Goal: Information Seeking & Learning: Find specific page/section

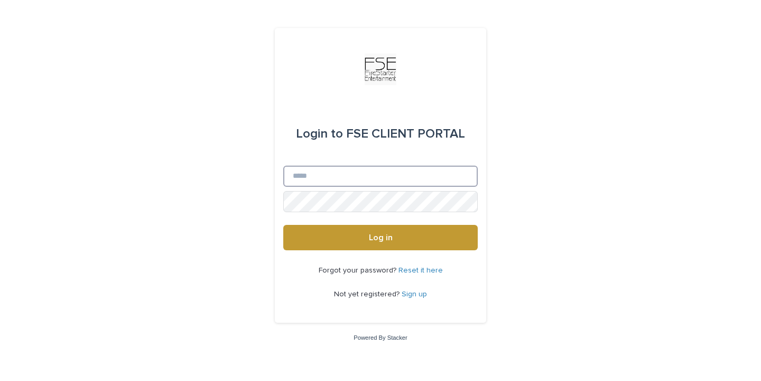
click at [308, 177] on input "Email" at bounding box center [380, 175] width 195 height 21
type input "**********"
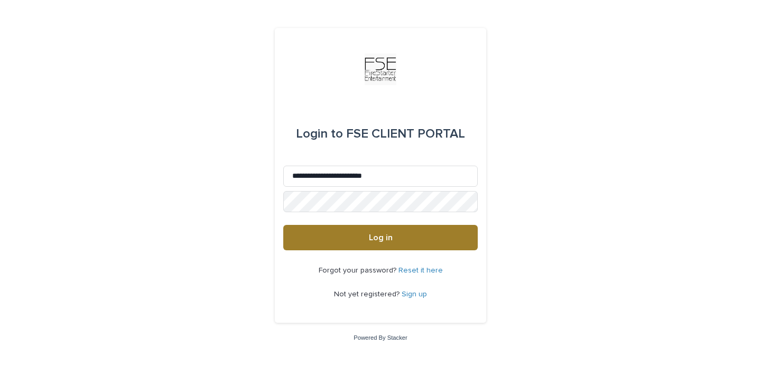
click at [340, 237] on button "Log in" at bounding box center [380, 237] width 195 height 25
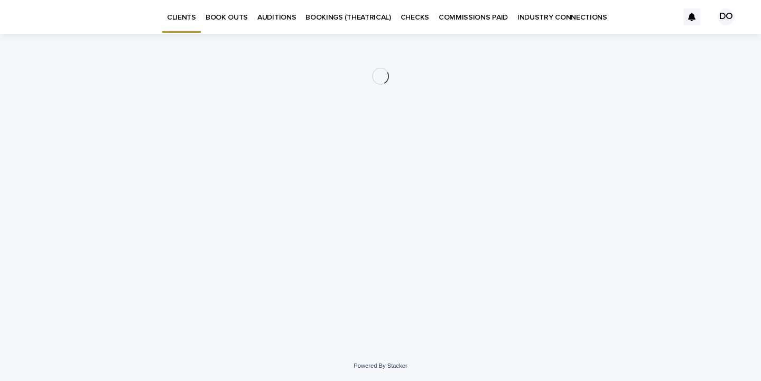
click at [273, 23] on link "AUDITIONS" at bounding box center [277, 16] width 48 height 33
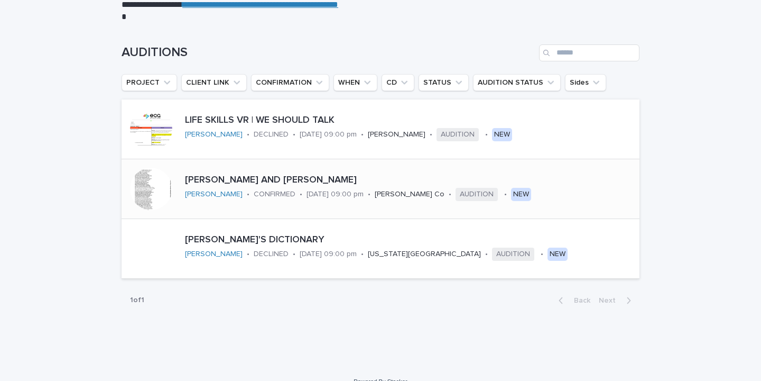
scroll to position [115, 0]
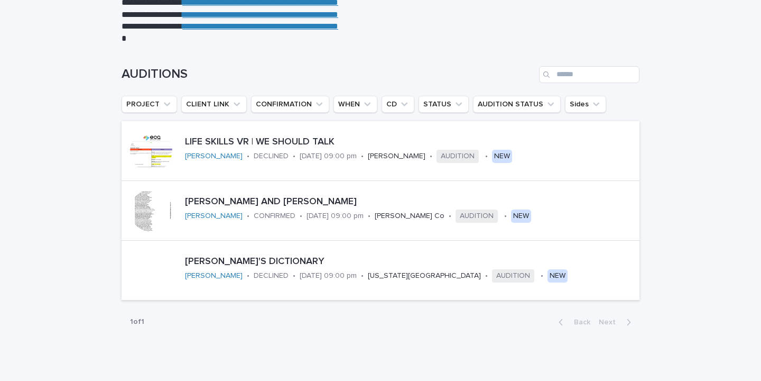
click at [570, 114] on ul "PROJECT CLIENT LINK CONFIRMATION WHEN CD STATUS AUDITION STATUS Sides" at bounding box center [363, 104] width 489 height 21
click at [570, 100] on button "Sides" at bounding box center [585, 104] width 41 height 17
click at [570, 101] on button "Sides" at bounding box center [585, 104] width 41 height 17
click at [154, 105] on button "PROJECT" at bounding box center [150, 104] width 56 height 17
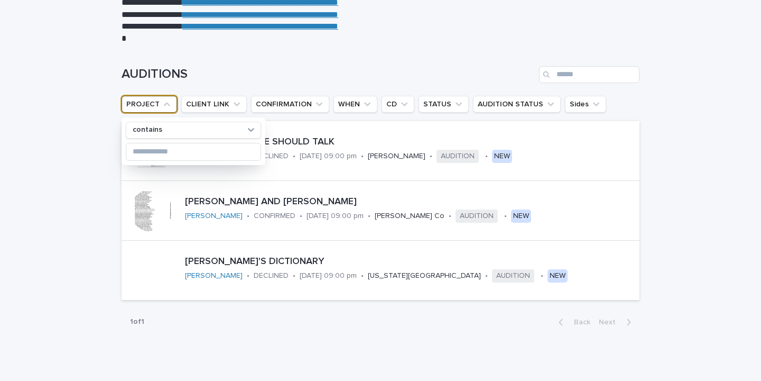
click at [156, 105] on button "PROJECT" at bounding box center [150, 104] width 56 height 17
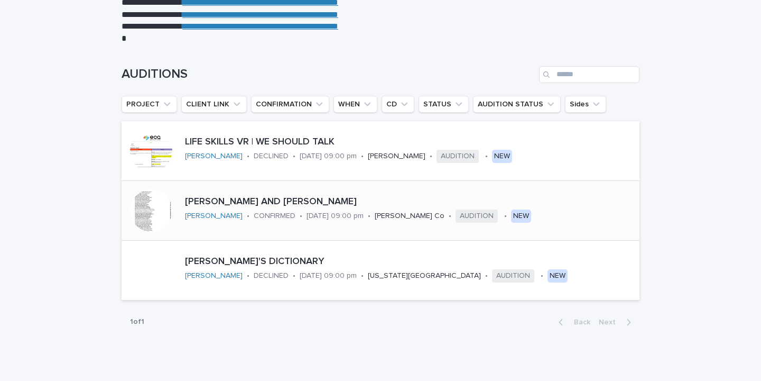
scroll to position [0, 0]
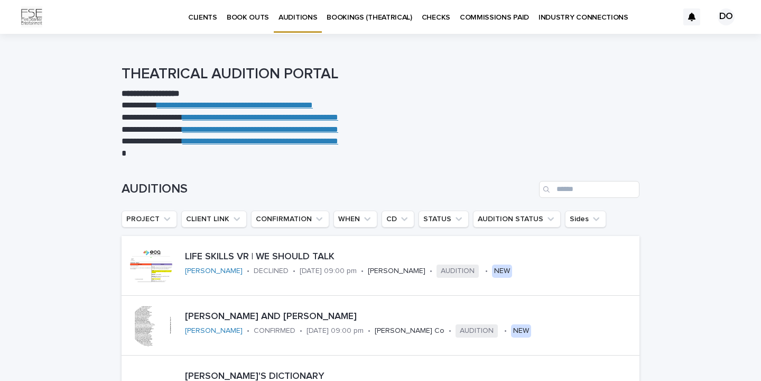
click at [337, 13] on p "BOOKINGS (THEATRICAL)" at bounding box center [370, 11] width 86 height 22
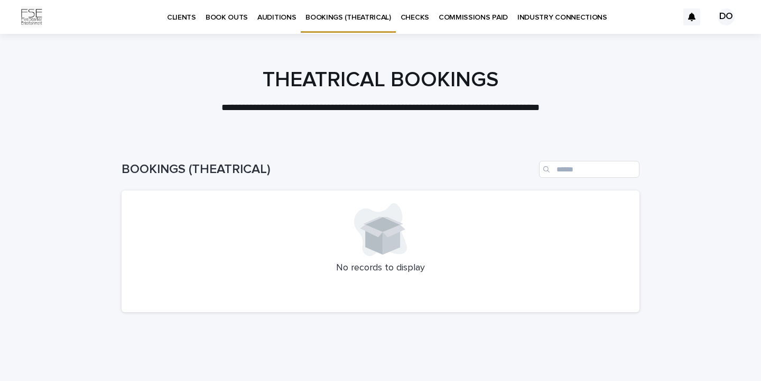
click at [410, 21] on p "CHECKS" at bounding box center [415, 11] width 29 height 22
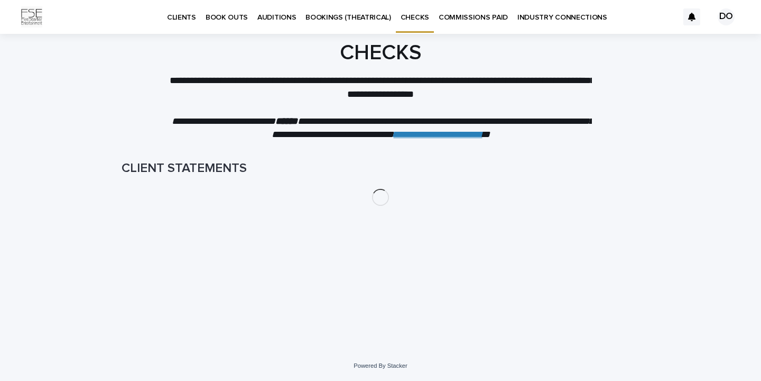
click at [371, 18] on p "BOOKINGS (THEATRICAL)" at bounding box center [349, 11] width 86 height 22
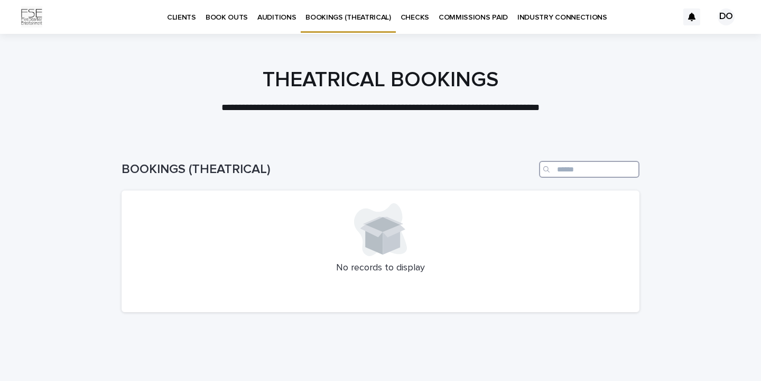
click at [567, 164] on input "Search" at bounding box center [589, 169] width 100 height 17
click at [474, 235] on div at bounding box center [380, 229] width 493 height 53
click at [613, 165] on input "Search" at bounding box center [589, 169] width 100 height 17
type input "**********"
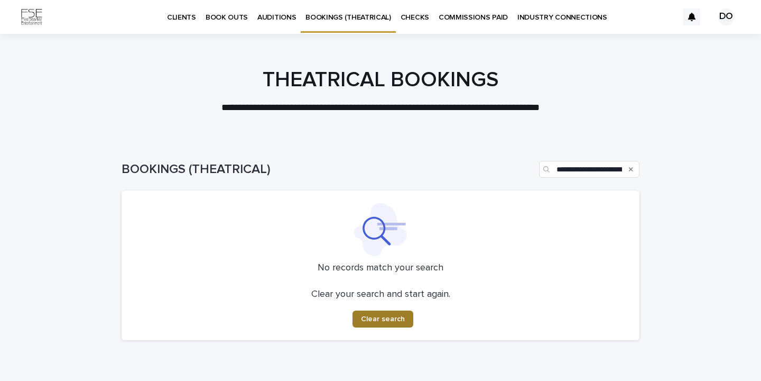
click at [382, 317] on span "Clear search" at bounding box center [383, 318] width 44 height 7
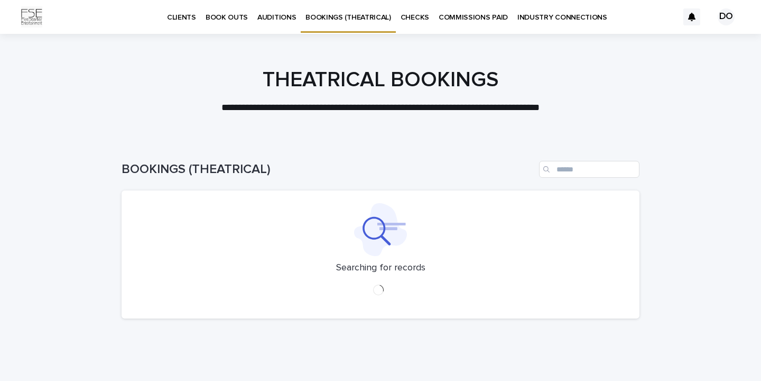
click at [410, 19] on p "CHECKS" at bounding box center [415, 11] width 29 height 22
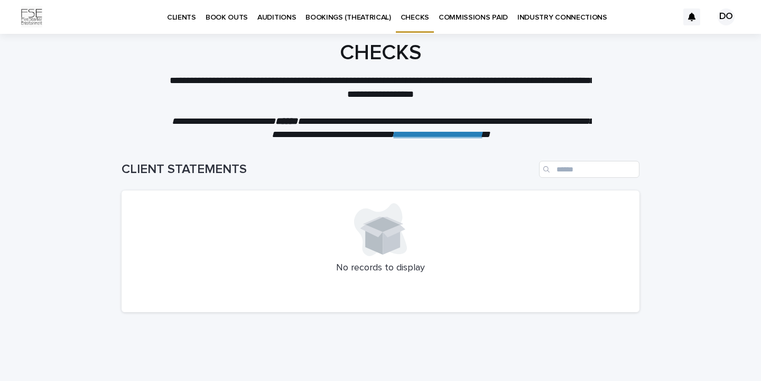
click at [471, 20] on p "COMMISSIONS PAID" at bounding box center [473, 11] width 69 height 22
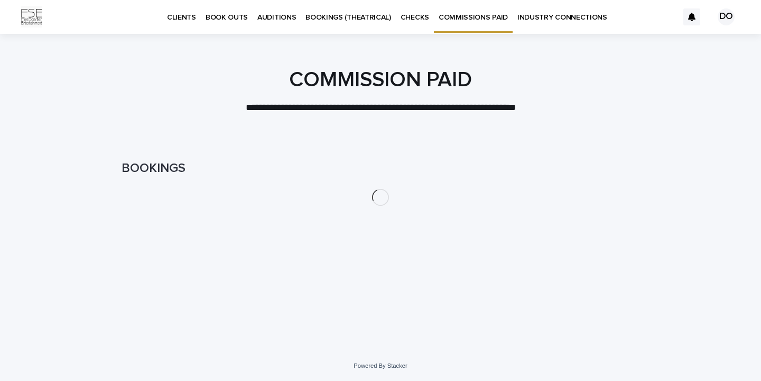
click at [414, 17] on p "CHECKS" at bounding box center [415, 11] width 29 height 22
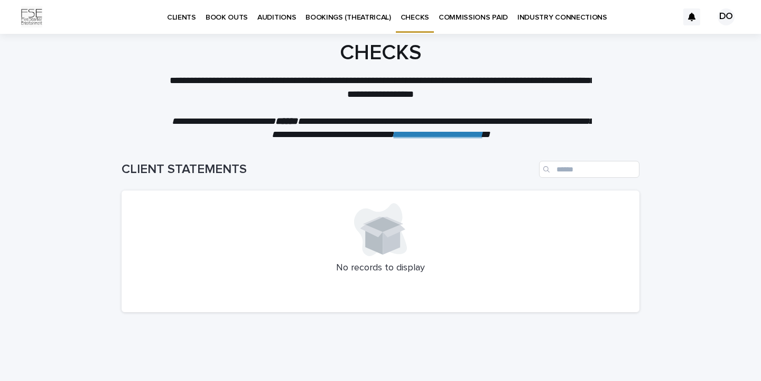
click at [472, 16] on p "COMMISSIONS PAID" at bounding box center [473, 11] width 69 height 22
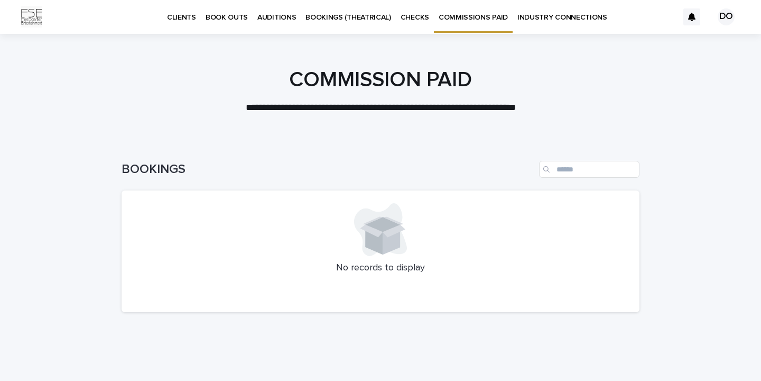
click at [538, 23] on link "INDUSTRY CONNECTIONS" at bounding box center [562, 16] width 99 height 33
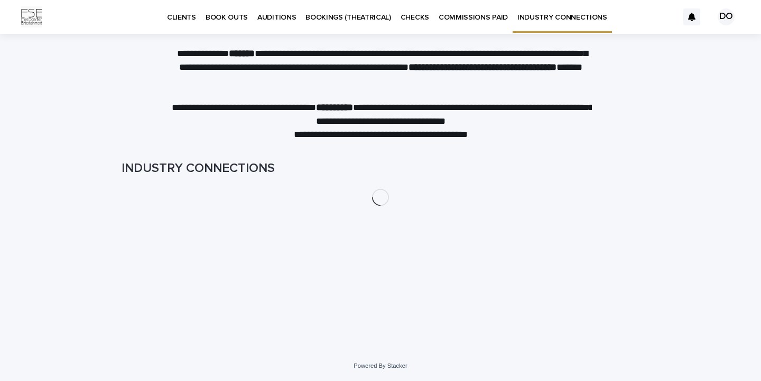
click at [483, 14] on p "COMMISSIONS PAID" at bounding box center [473, 11] width 69 height 22
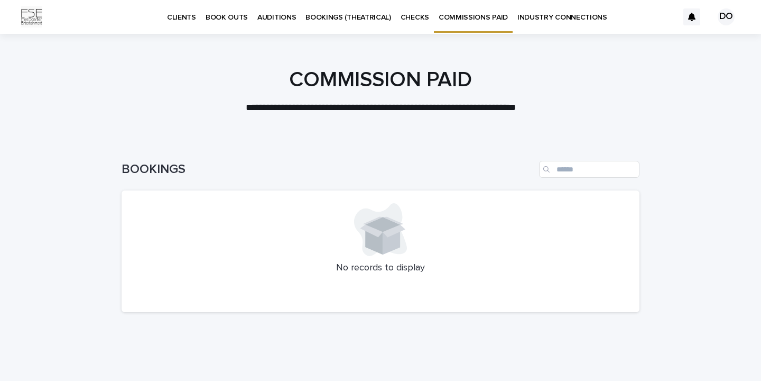
click at [579, 25] on link "INDUSTRY CONNECTIONS" at bounding box center [562, 16] width 99 height 33
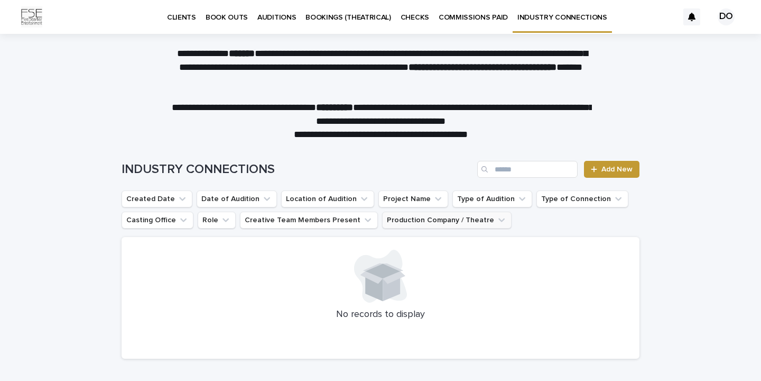
click at [413, 220] on button "Production Company / Theatre" at bounding box center [447, 219] width 130 height 17
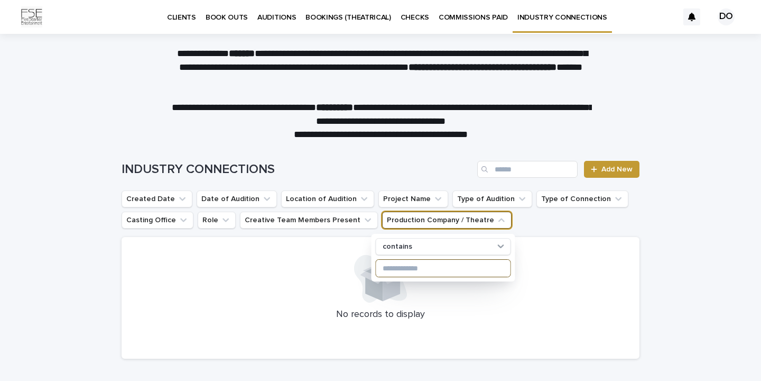
click at [407, 273] on input at bounding box center [443, 268] width 134 height 17
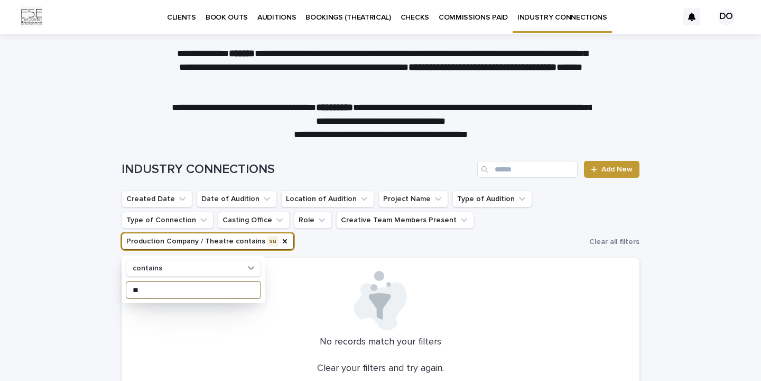
type input "*"
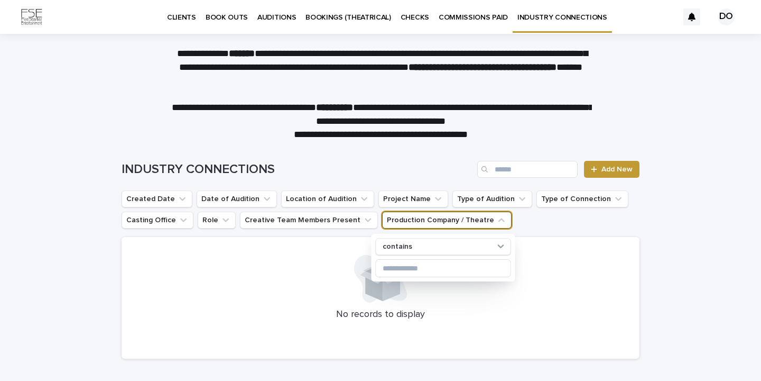
click at [666, 214] on div "Loading... Saving… Loading... Saving… INDUSTRY CONNECTIONS Add New Created Date…" at bounding box center [380, 280] width 761 height 280
